Goal: Information Seeking & Learning: Find specific page/section

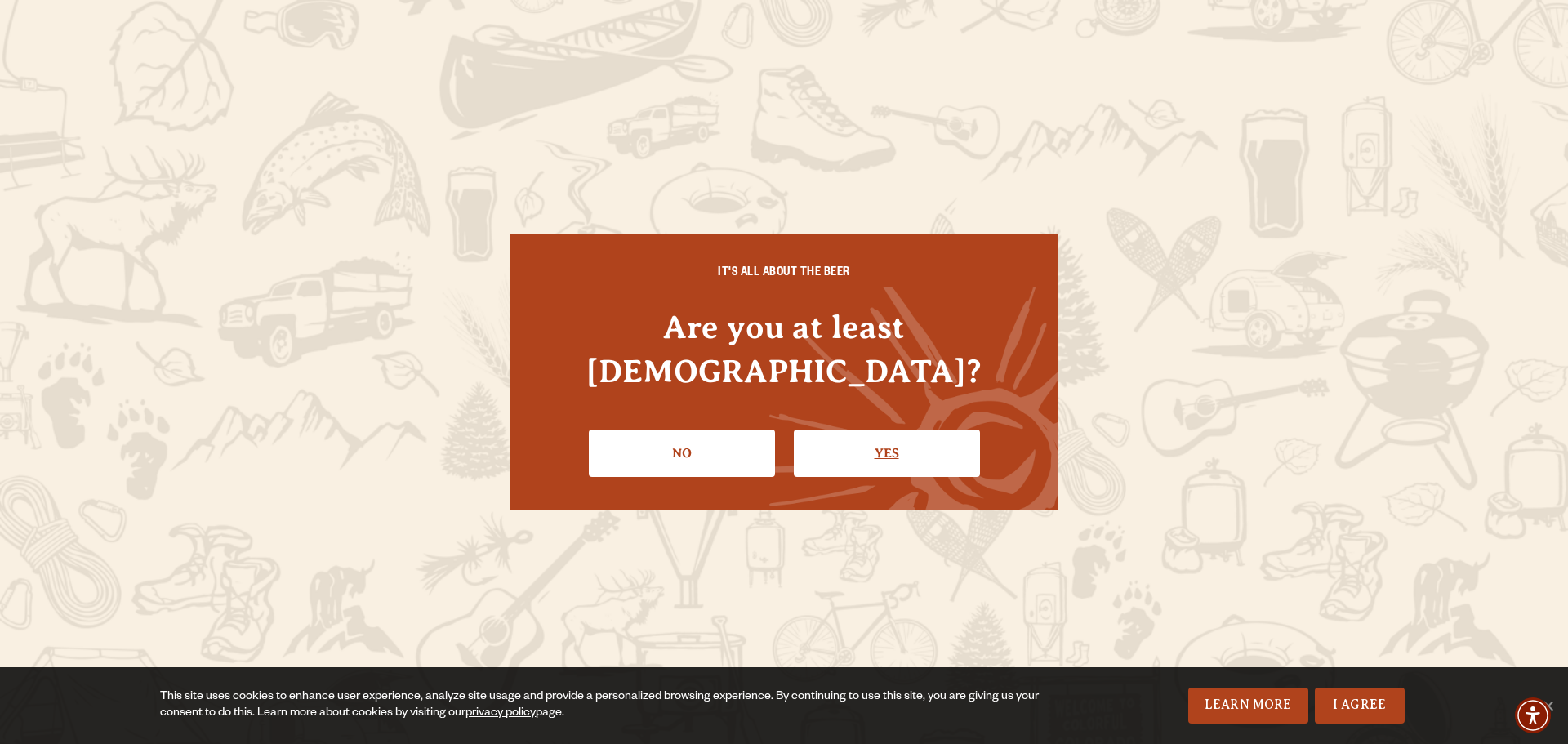
click at [900, 437] on link "Yes" at bounding box center [886, 452] width 186 height 47
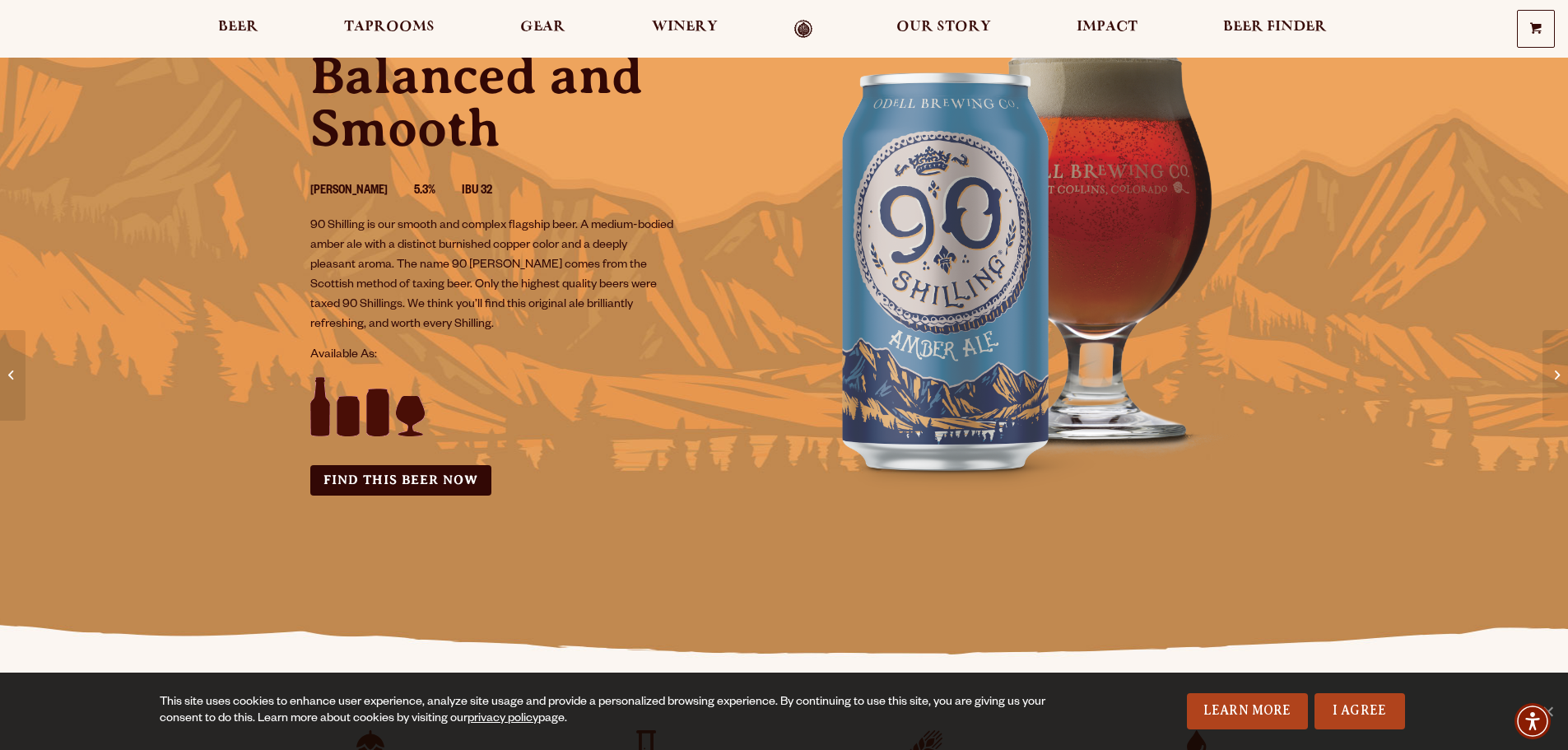
scroll to position [165, 0]
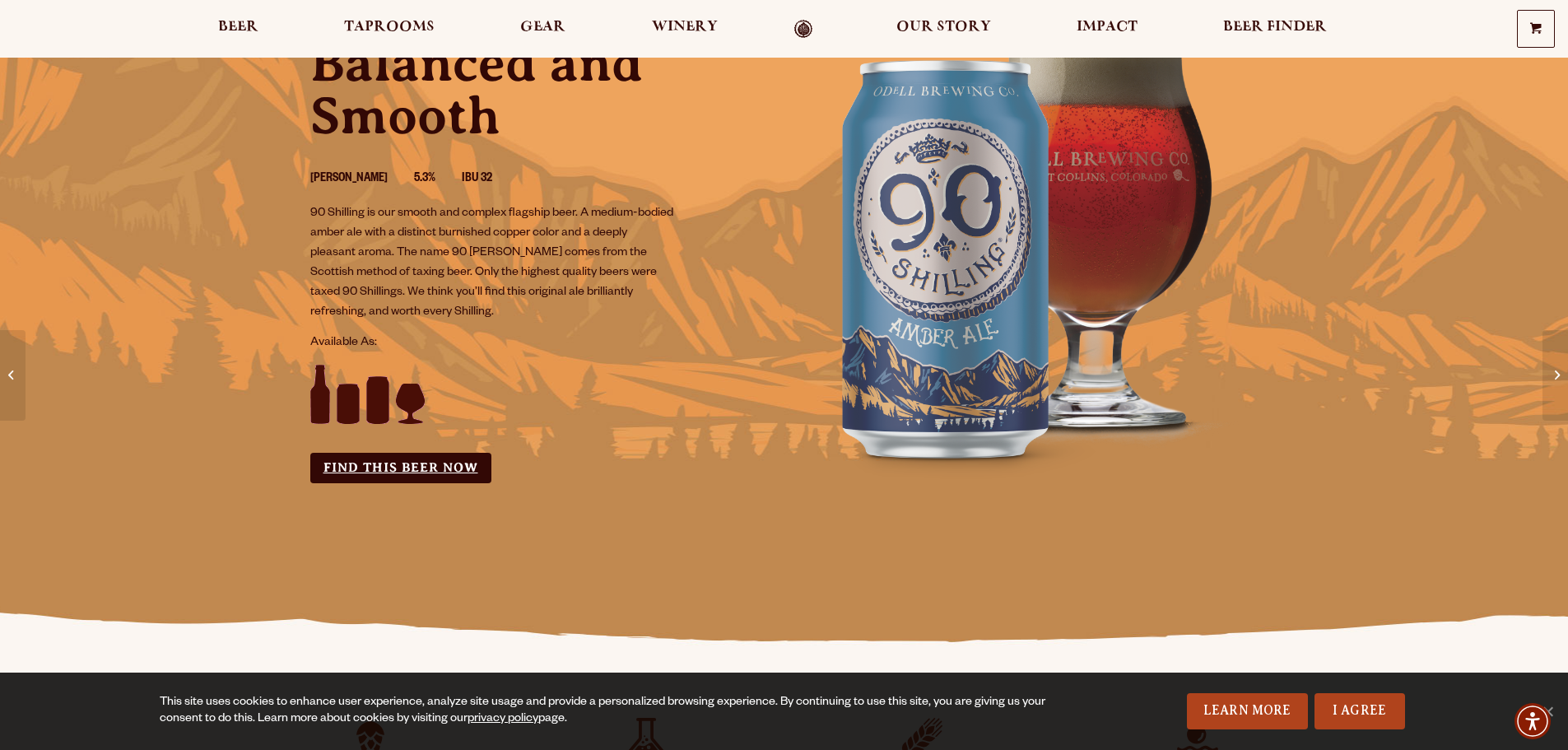
click at [415, 466] on link "Find this Beer Now" at bounding box center [400, 467] width 181 height 31
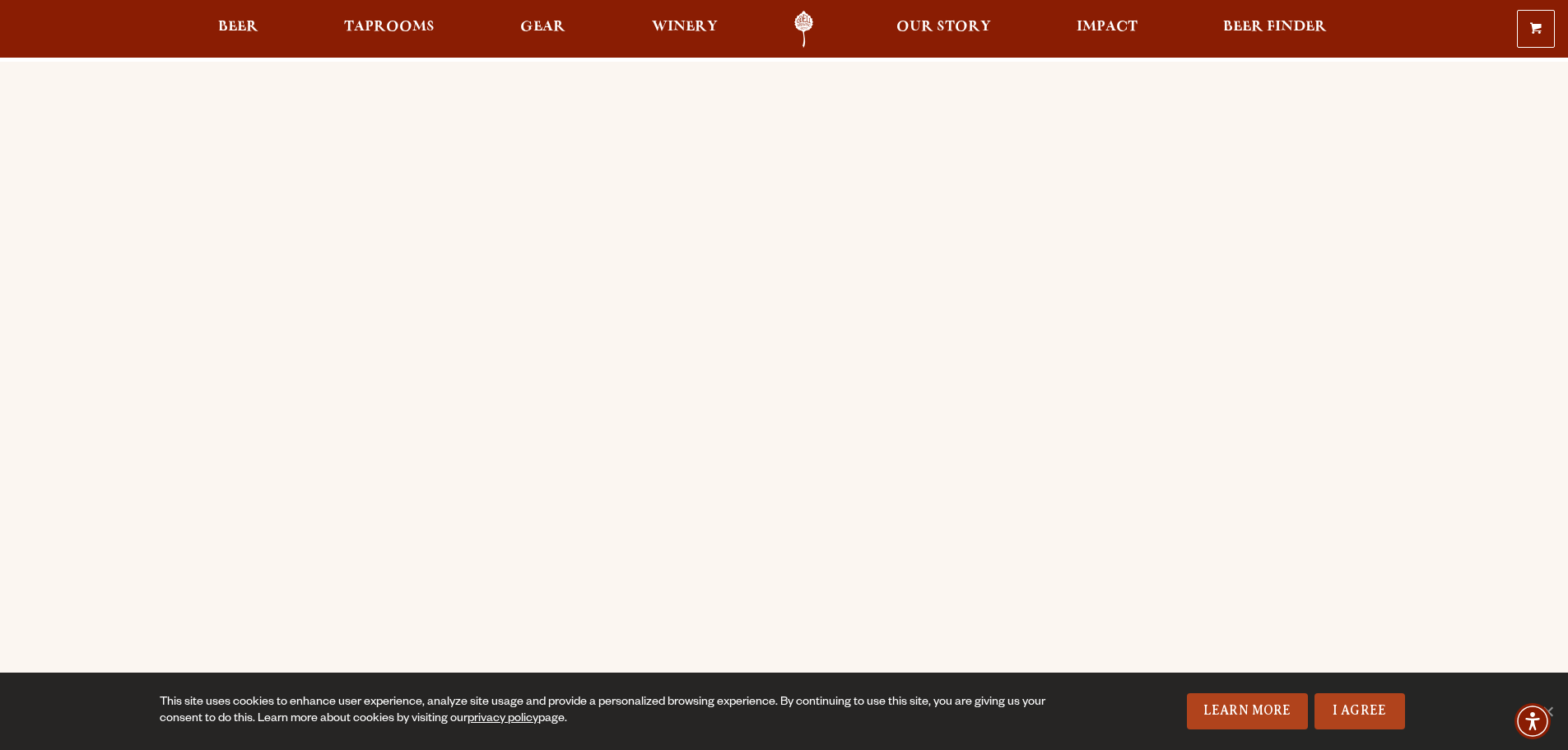
click at [166, 272] on div "Order Online Order [PERSON_NAME] beer or OBC Wine online for delivery or pick-u…" at bounding box center [784, 652] width 1568 height 1180
click at [247, 25] on span "Beer" at bounding box center [238, 27] width 40 height 13
